Goal: Task Accomplishment & Management: Manage account settings

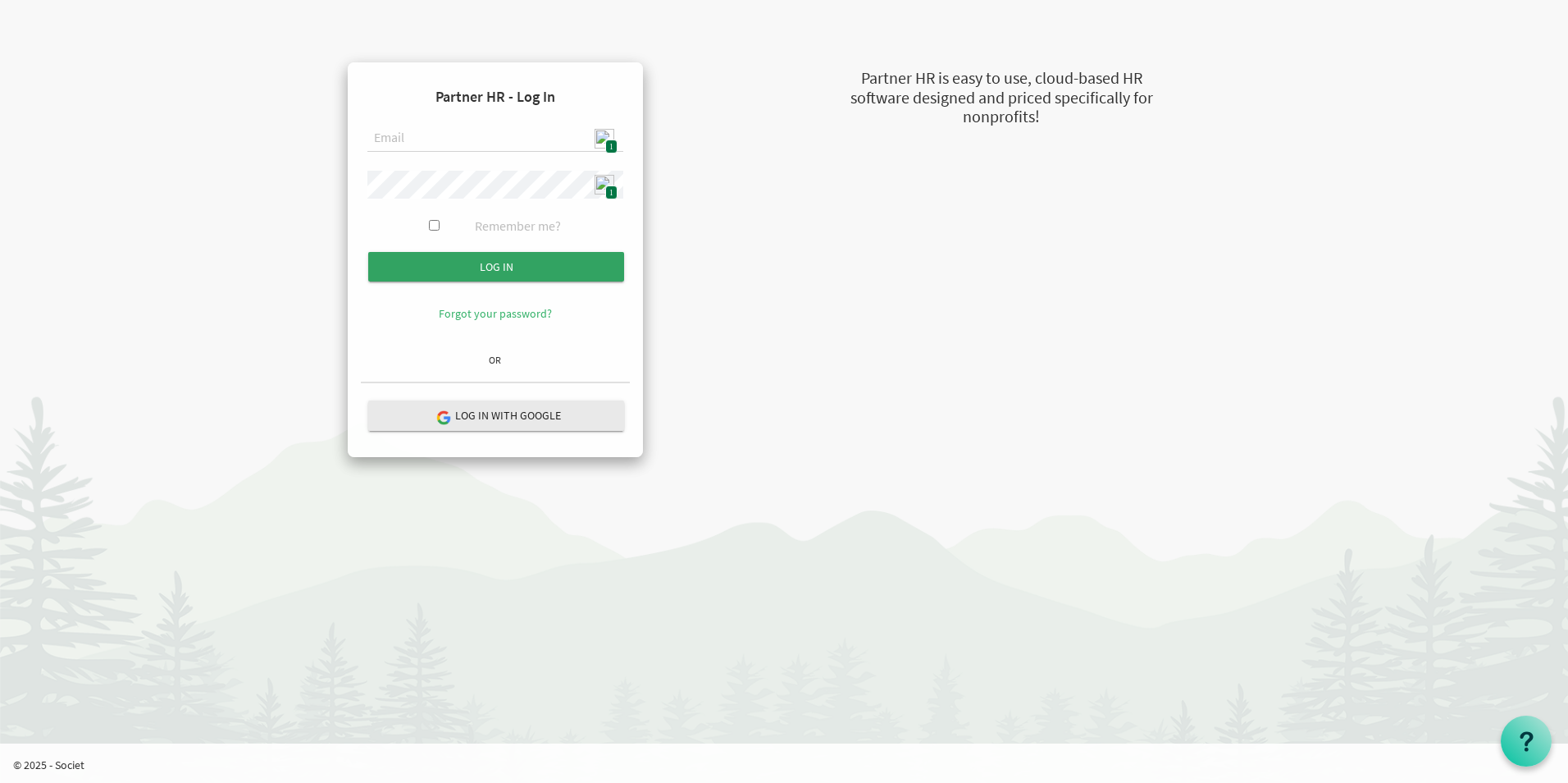
type input "[EMAIL_ADDRESS][DOMAIN_NAME]"
click at [527, 274] on input "submit" at bounding box center [496, 267] width 256 height 30
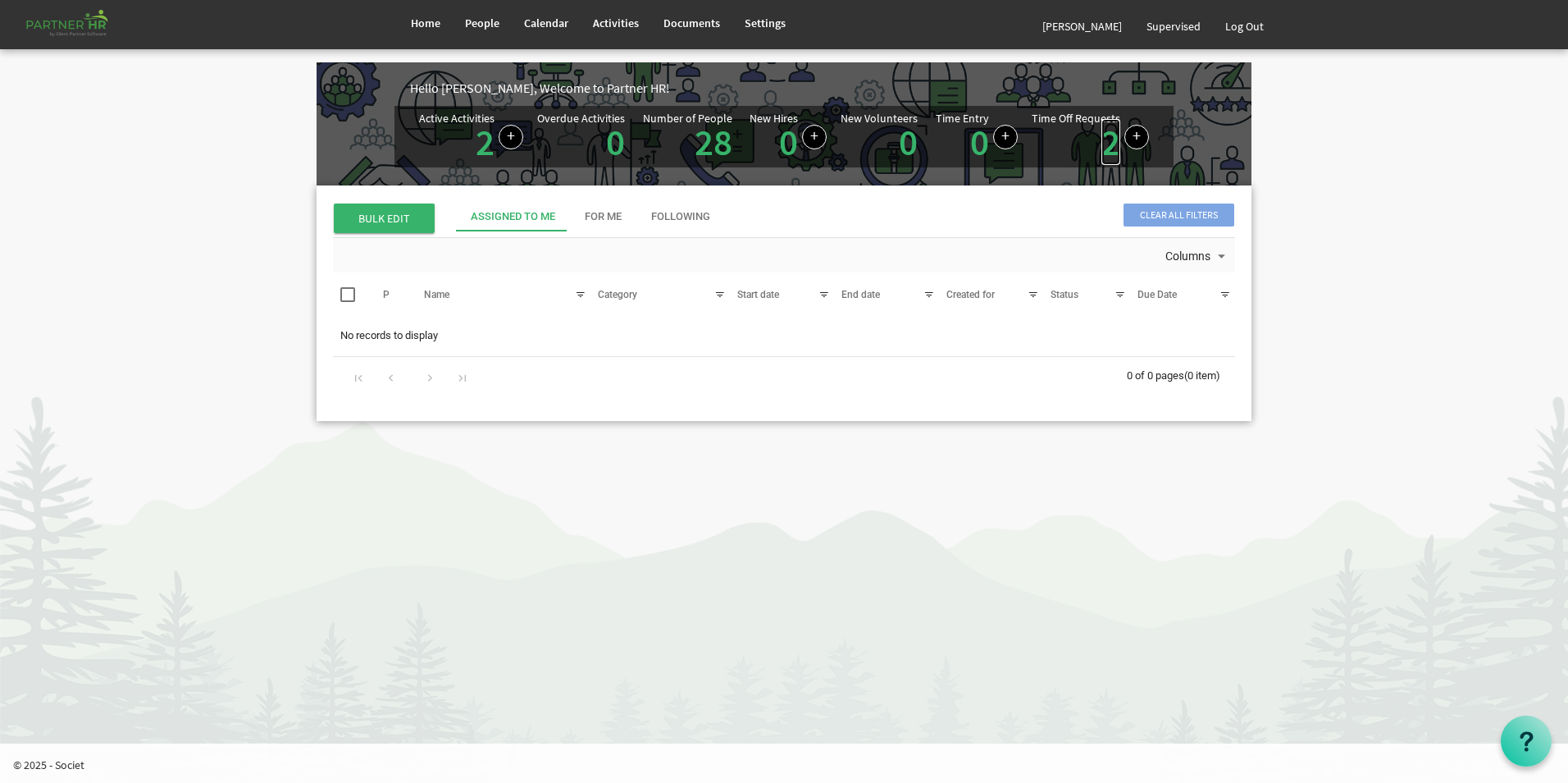
click at [1112, 151] on link "2" at bounding box center [1110, 142] width 19 height 46
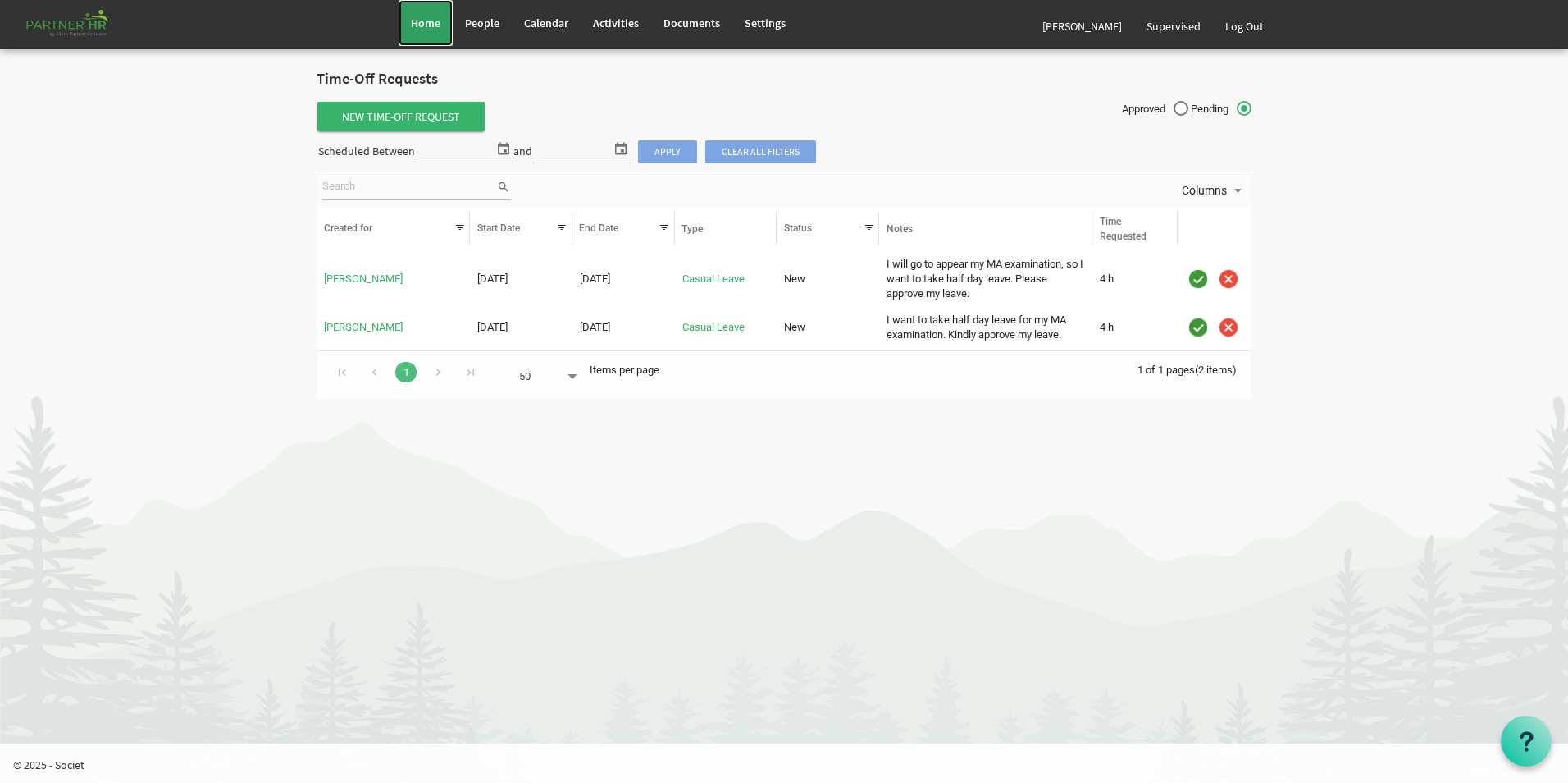
click at [410, 23] on link "Home" at bounding box center [425, 23] width 54 height 46
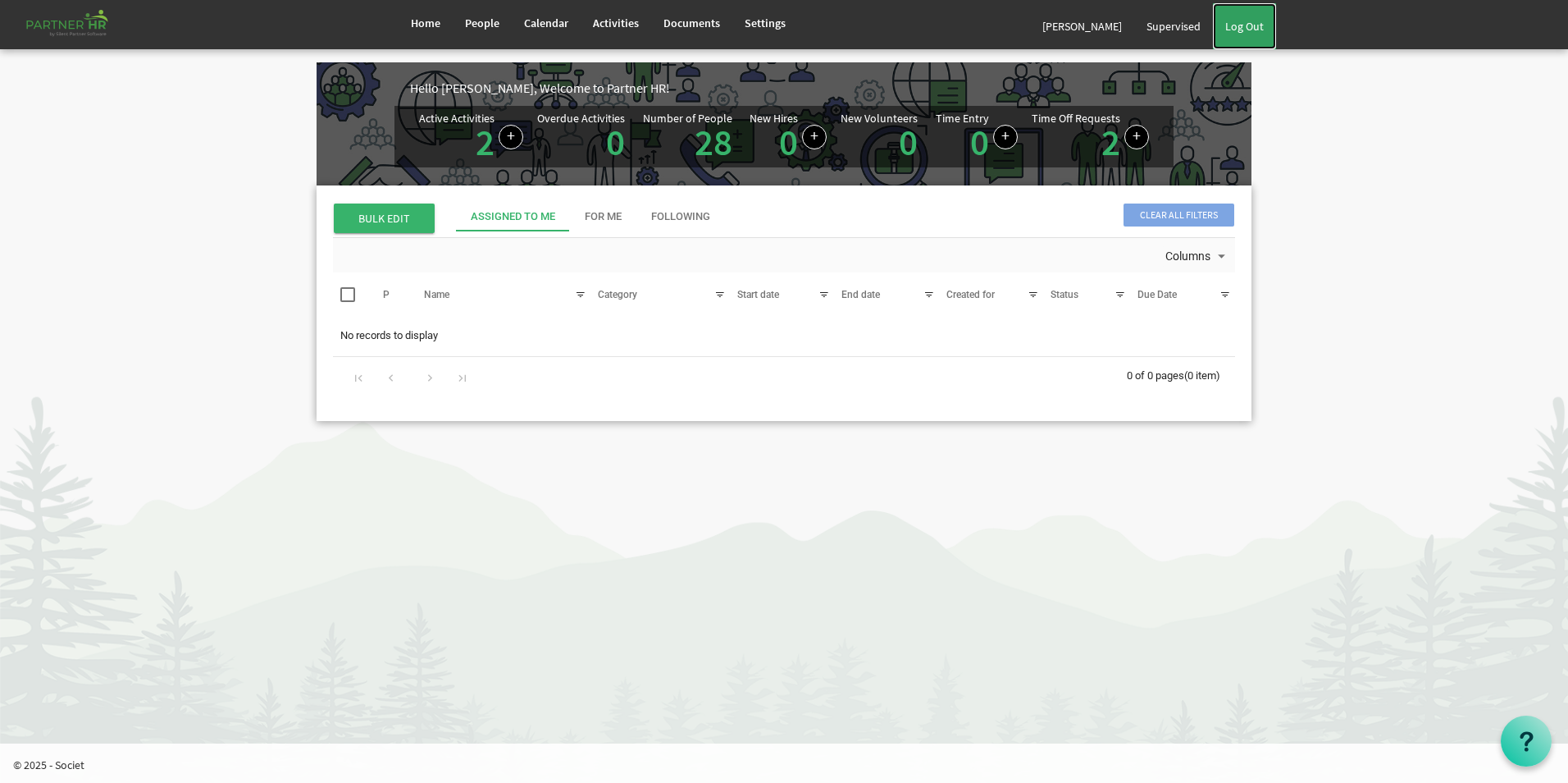
click at [1244, 32] on link "Log Out" at bounding box center [1244, 26] width 63 height 46
